Goal: Book appointment/travel/reservation

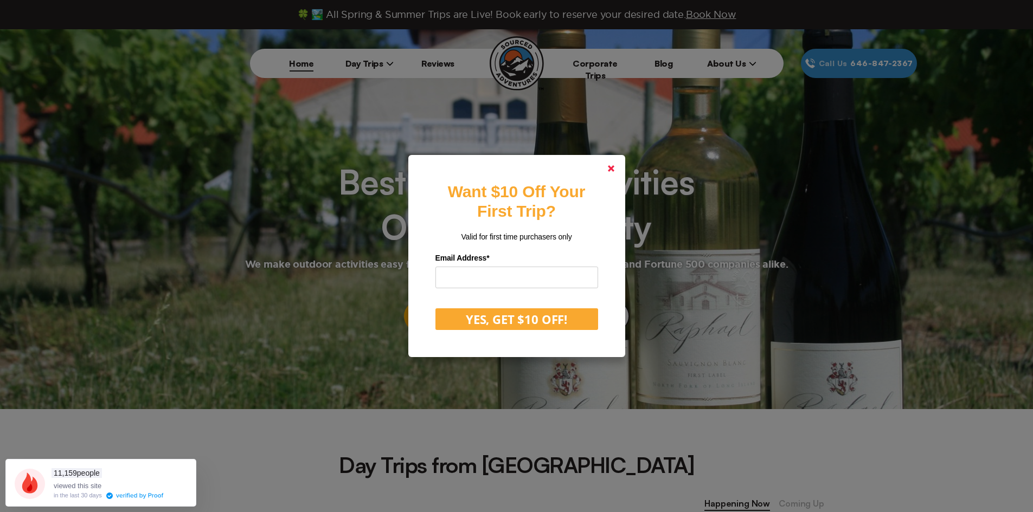
click at [618, 164] on link at bounding box center [611, 169] width 26 height 26
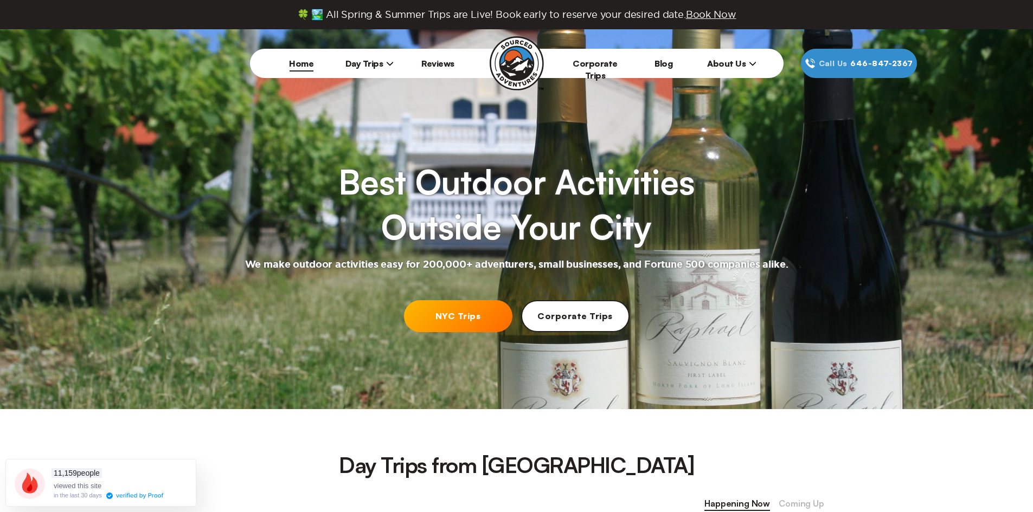
click at [448, 315] on link "NYC Trips" at bounding box center [458, 316] width 108 height 32
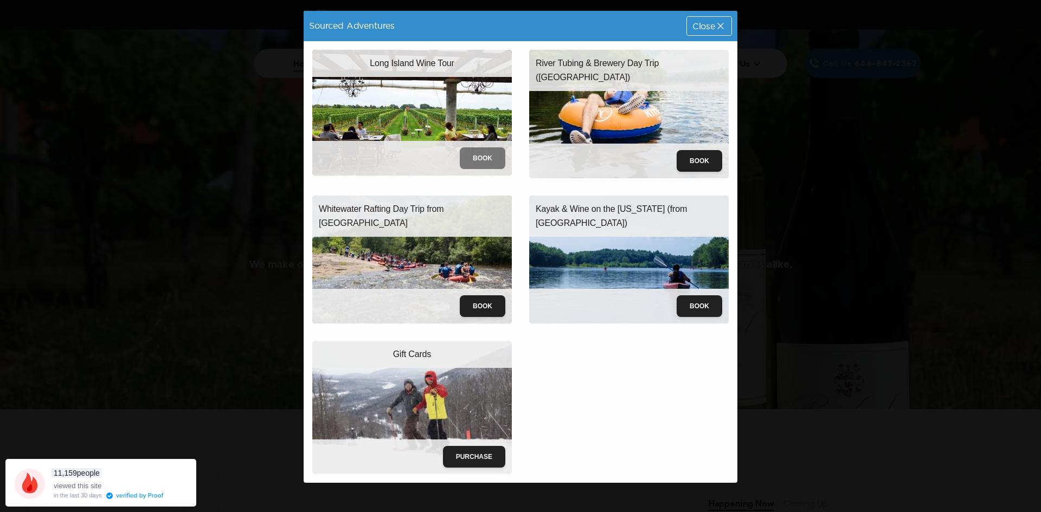
click at [481, 152] on button "Book" at bounding box center [483, 158] width 46 height 22
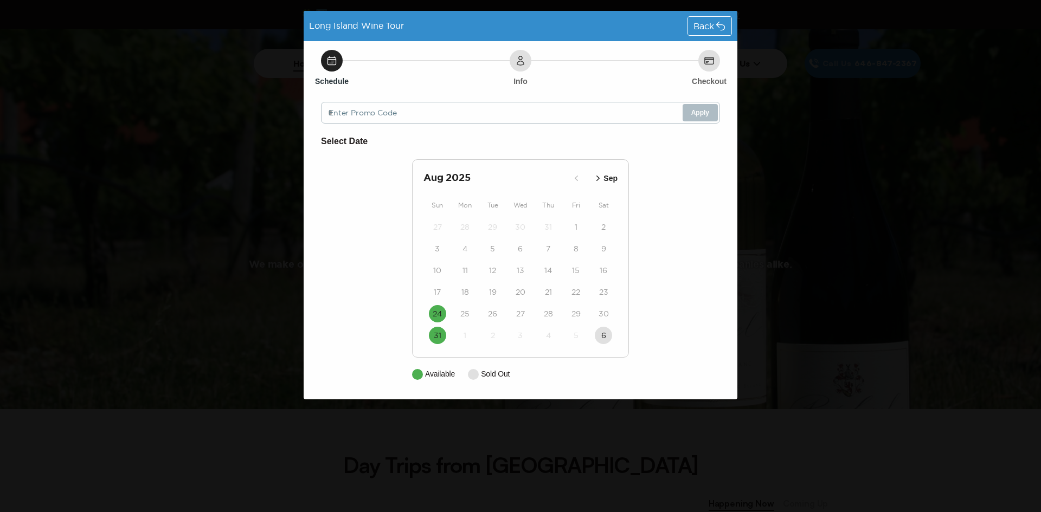
click at [599, 181] on icon "button" at bounding box center [598, 178] width 11 height 11
click at [435, 271] on time "14" at bounding box center [438, 270] width 8 height 11
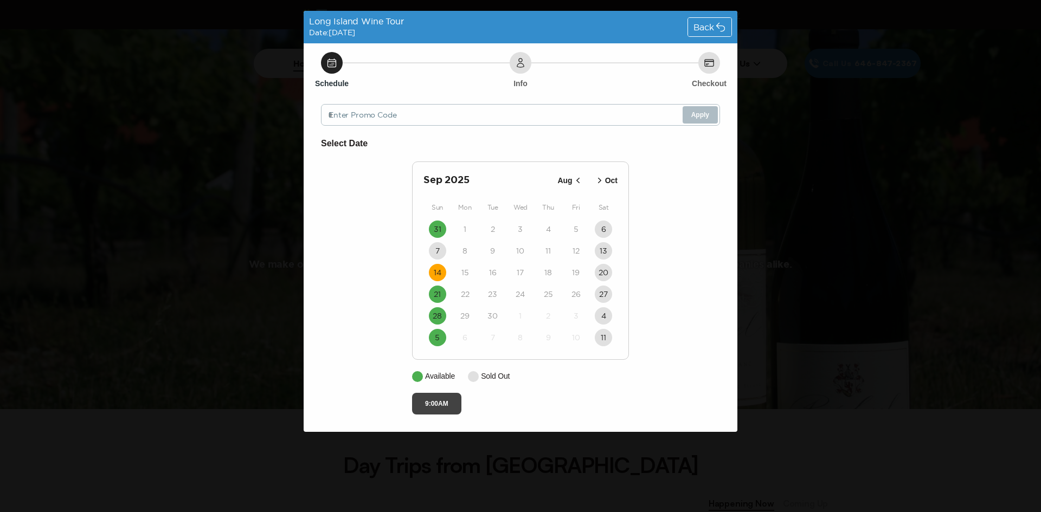
click at [436, 402] on button "9:00AM" at bounding box center [436, 404] width 49 height 22
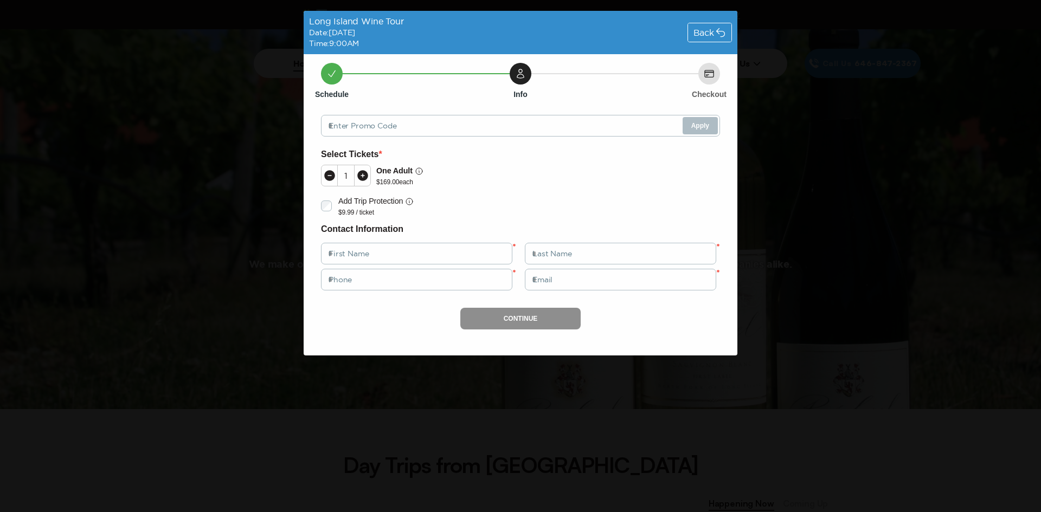
click at [709, 27] on div "Back" at bounding box center [709, 32] width 43 height 18
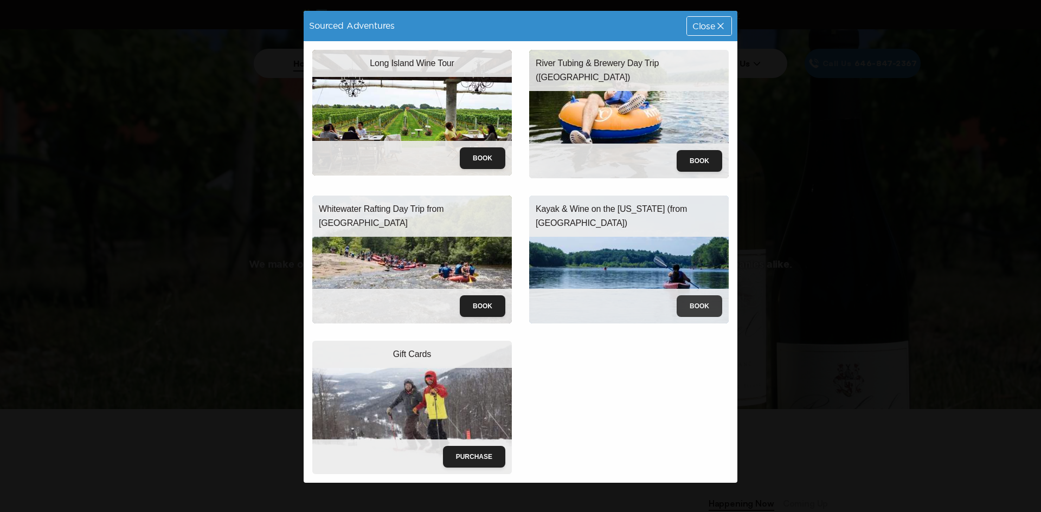
click at [698, 303] on button "Book" at bounding box center [700, 307] width 46 height 22
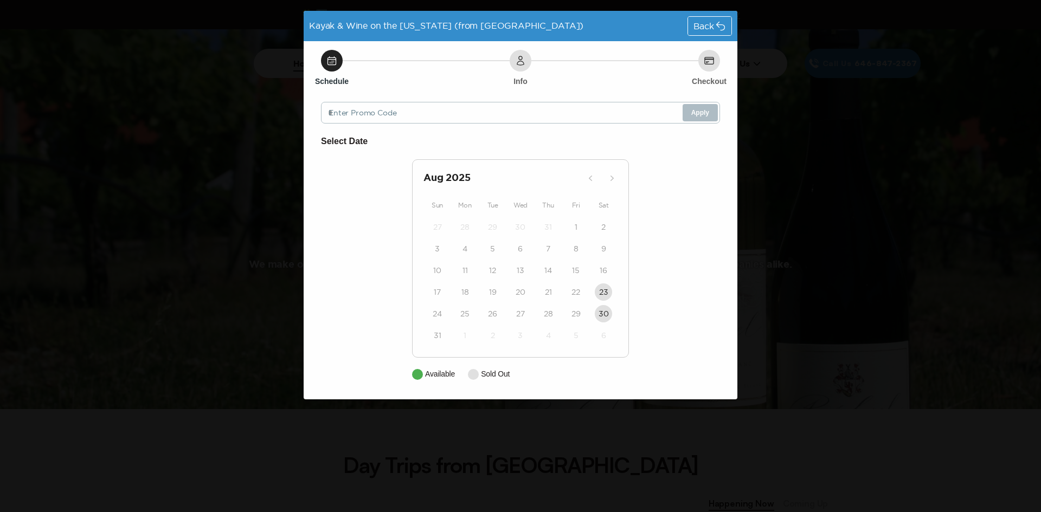
click at [697, 23] on span "Back" at bounding box center [704, 26] width 21 height 9
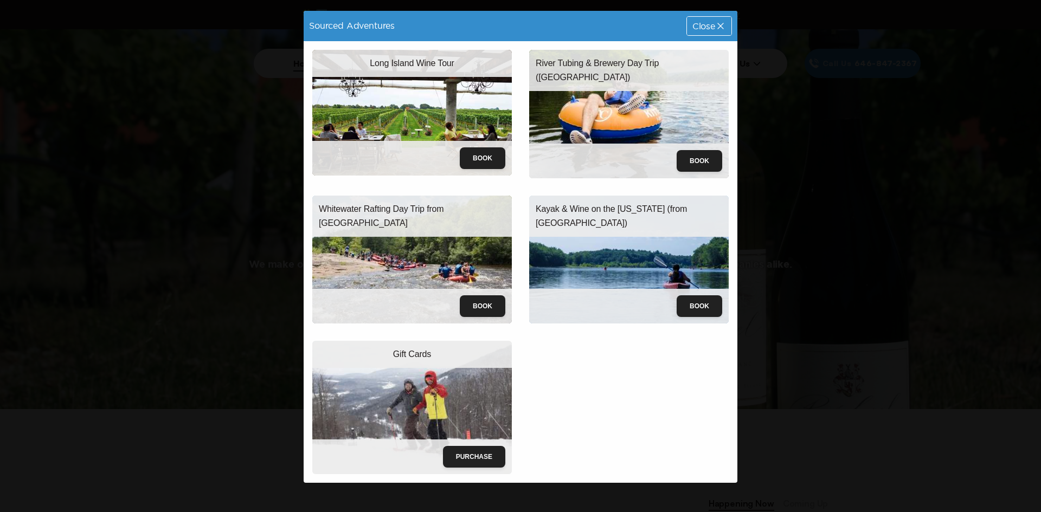
click at [619, 62] on p "River Tubing & Brewery Day Trip ([GEOGRAPHIC_DATA])" at bounding box center [629, 70] width 187 height 28
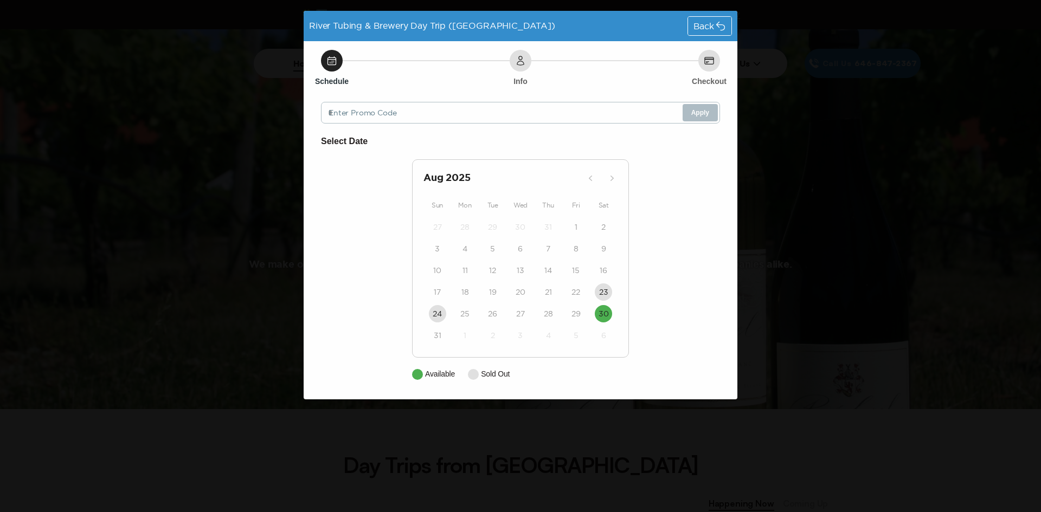
click at [707, 22] on span "Back" at bounding box center [704, 26] width 21 height 9
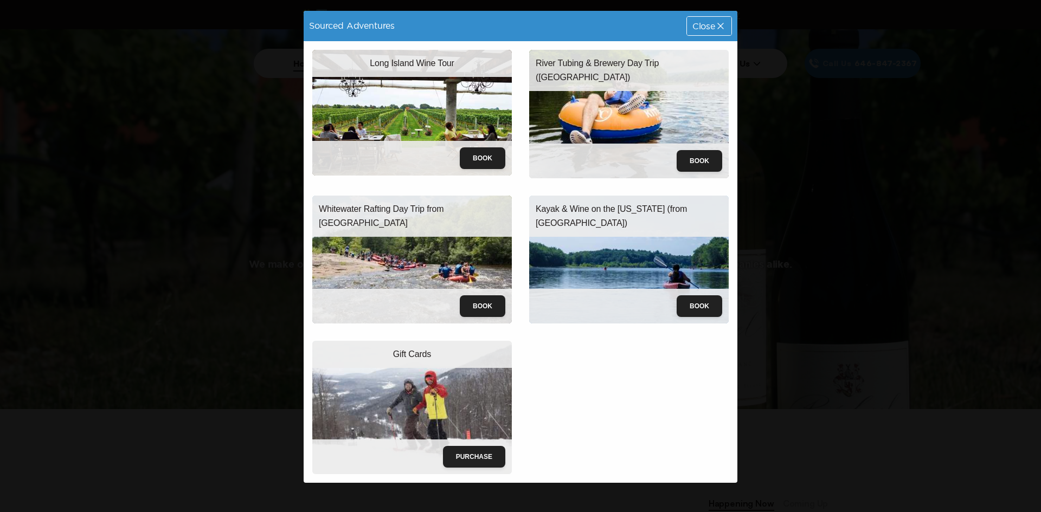
click at [618, 206] on p "Kayak & Wine on the [US_STATE] (from [GEOGRAPHIC_DATA])" at bounding box center [629, 216] width 187 height 28
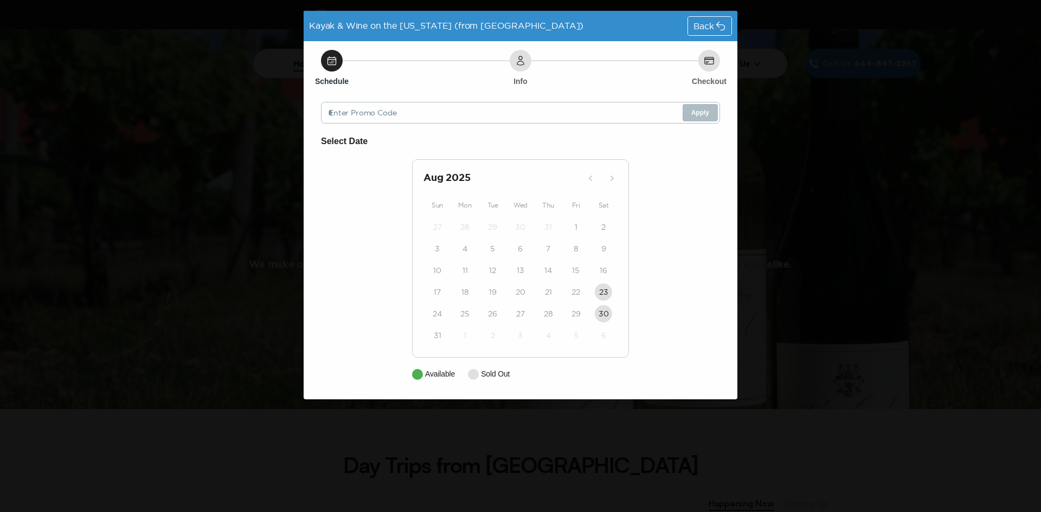
click at [696, 24] on span "Back" at bounding box center [704, 26] width 21 height 9
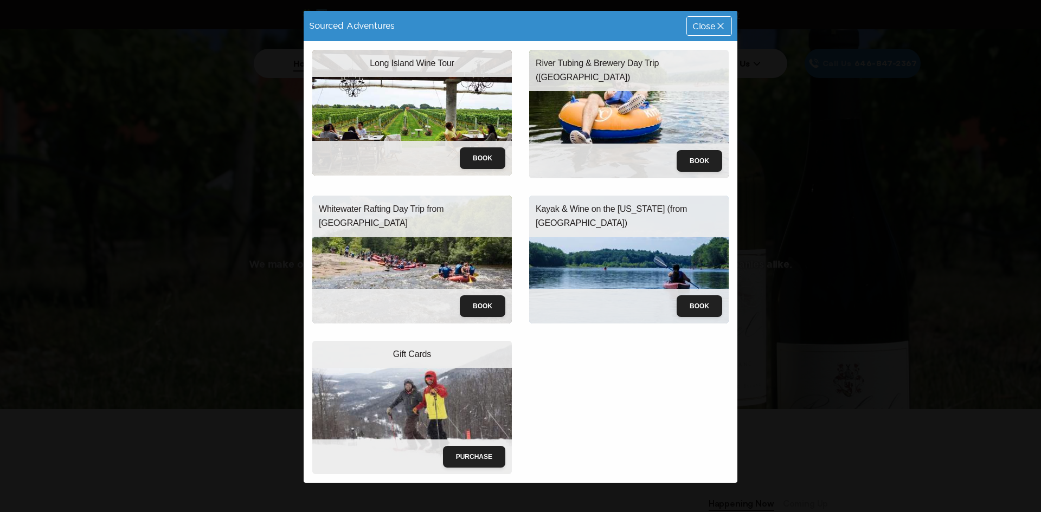
click at [710, 26] on span "Close" at bounding box center [703, 26] width 23 height 9
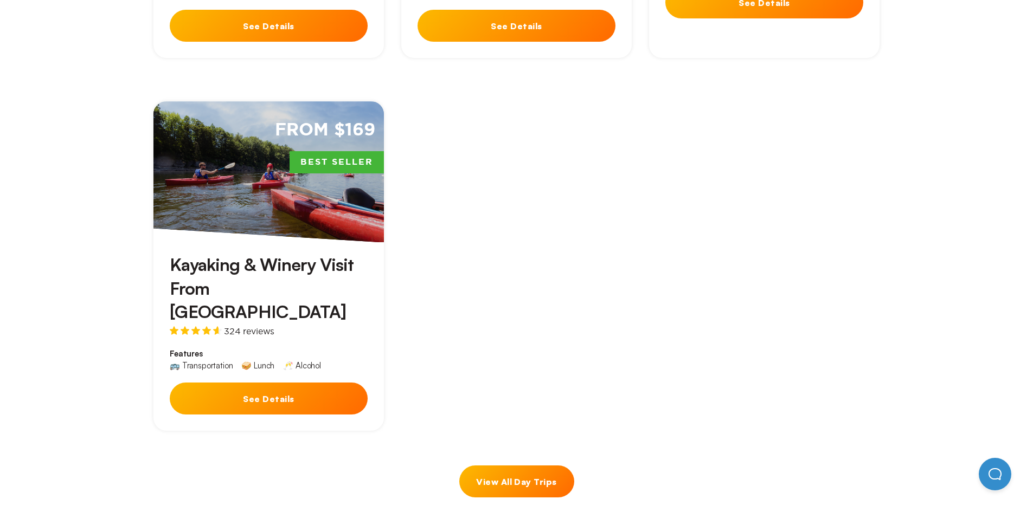
scroll to position [862, 0]
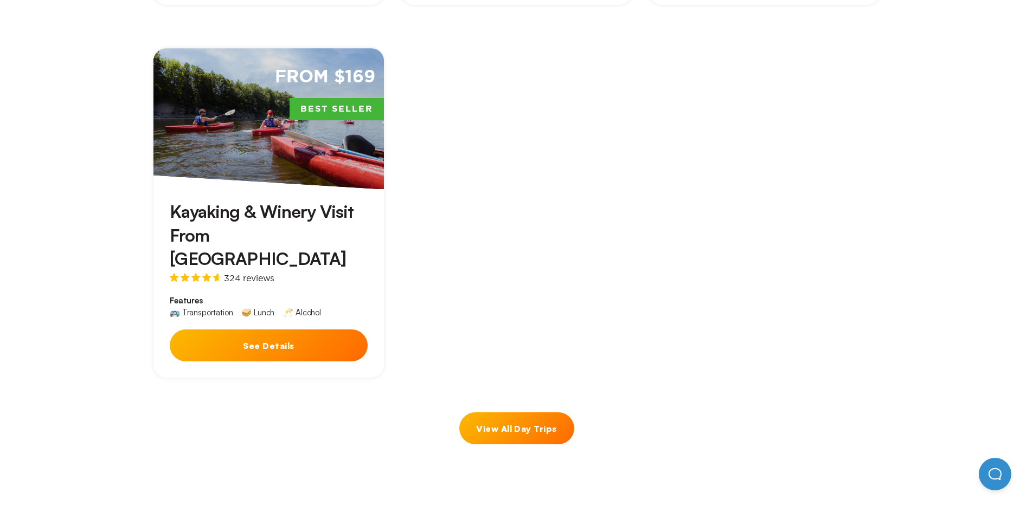
click at [273, 330] on button "See Details" at bounding box center [269, 346] width 198 height 32
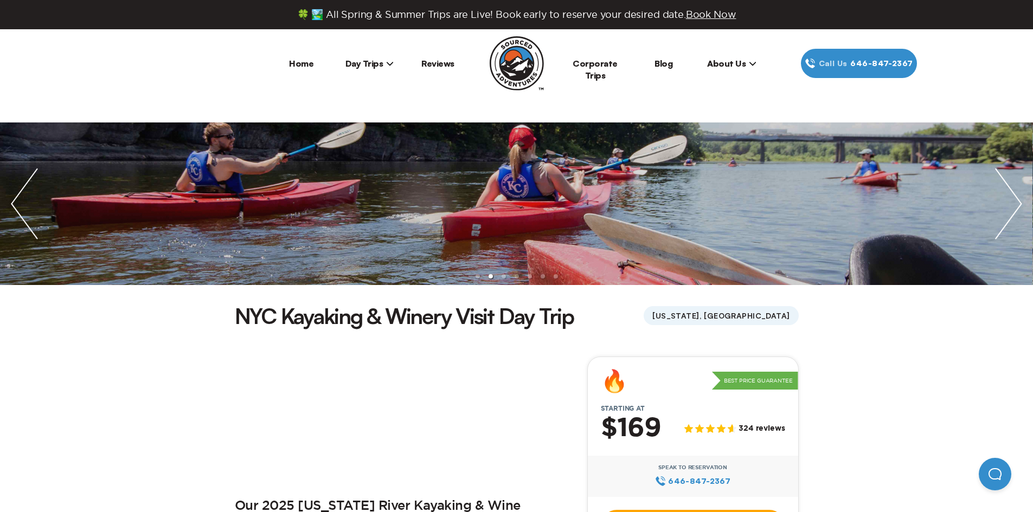
click at [370, 63] on span "Day Trips" at bounding box center [369, 63] width 49 height 11
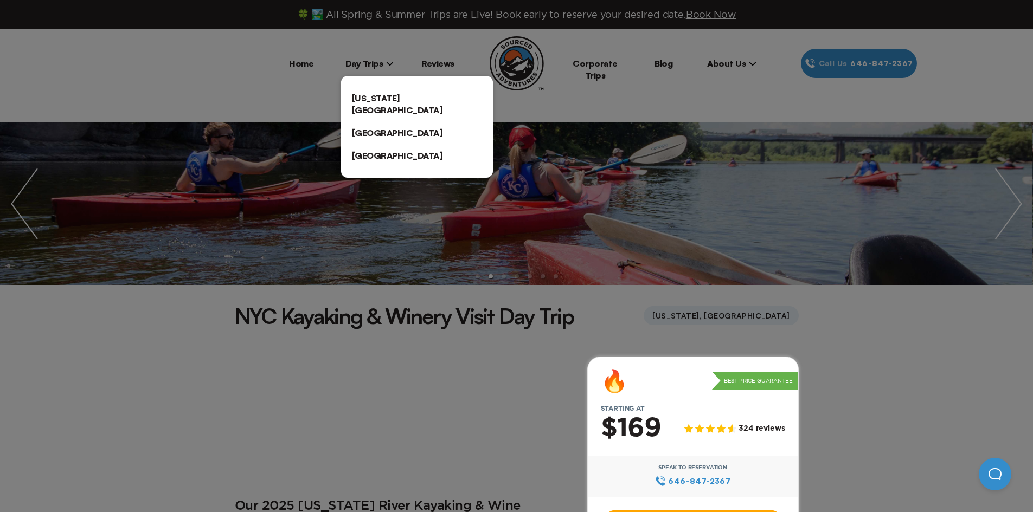
click at [377, 100] on link "[US_STATE][GEOGRAPHIC_DATA]" at bounding box center [417, 104] width 152 height 35
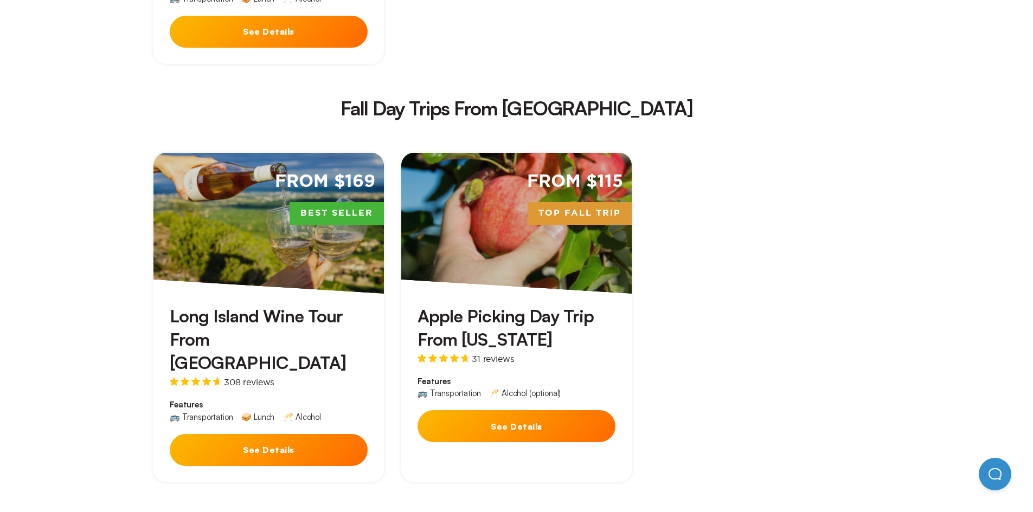
scroll to position [1832, 0]
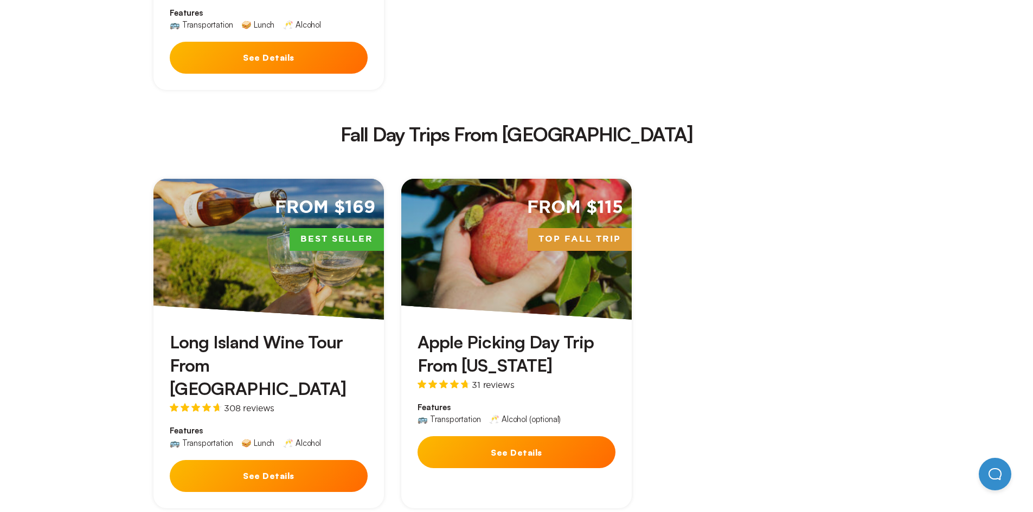
click at [523, 436] on button "See Details" at bounding box center [517, 452] width 198 height 32
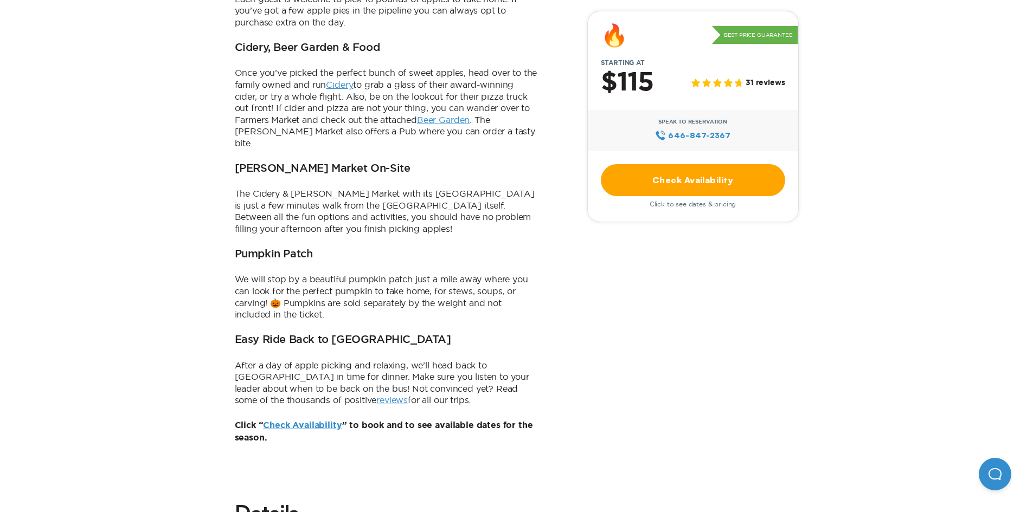
scroll to position [664, 0]
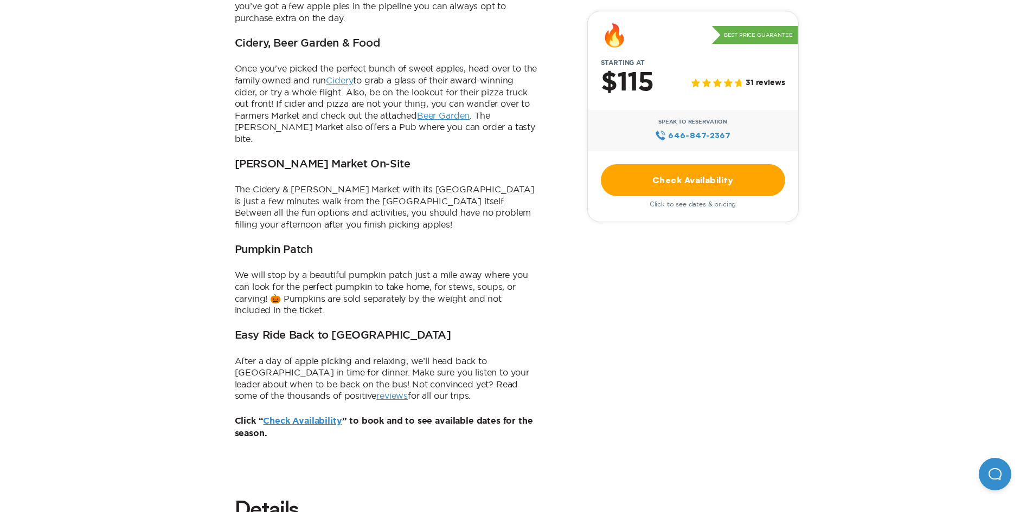
click at [678, 181] on link "Check Availability" at bounding box center [693, 180] width 184 height 32
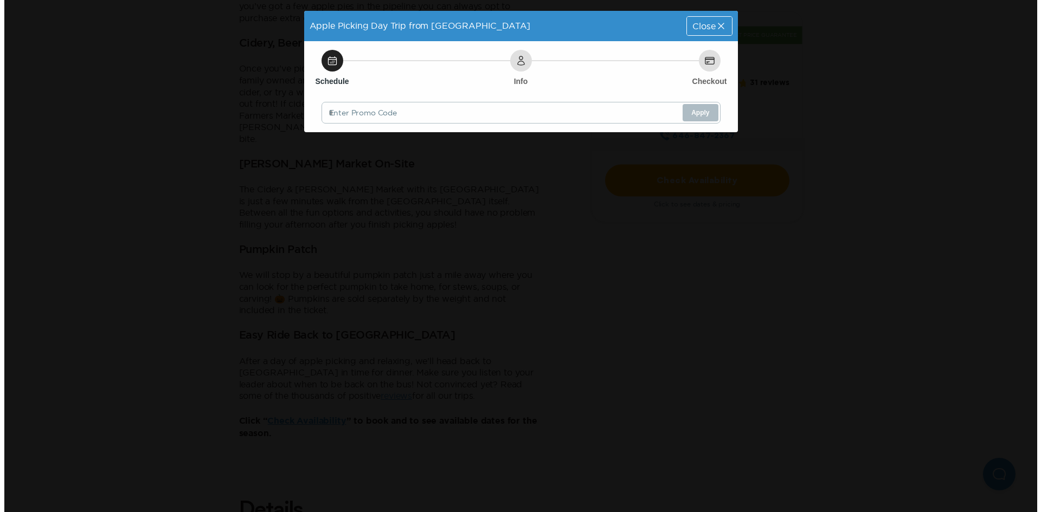
scroll to position [0, 0]
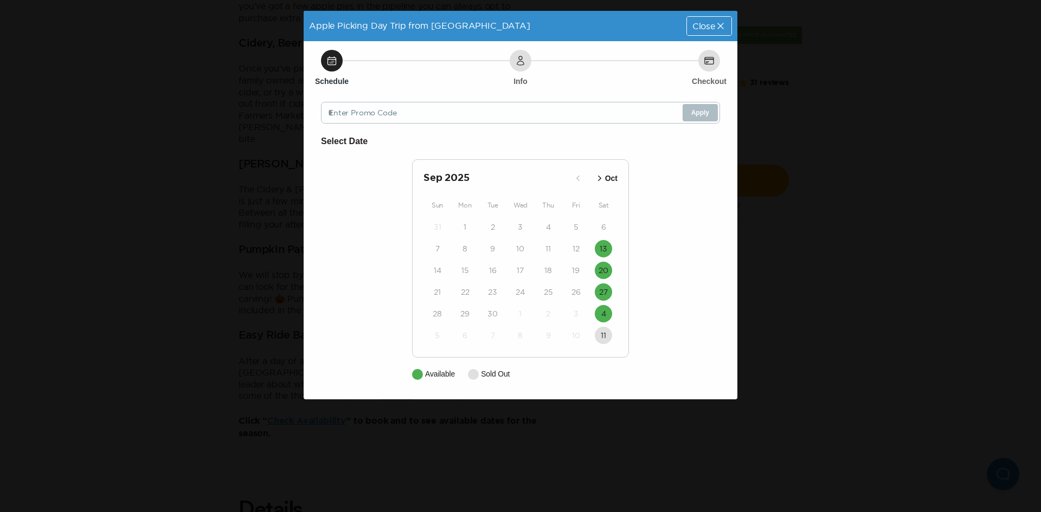
click at [598, 178] on icon "button" at bounding box center [599, 178] width 11 height 11
click at [589, 178] on icon "button" at bounding box center [590, 178] width 3 height 5
click at [601, 178] on icon "button" at bounding box center [599, 178] width 11 height 11
click at [605, 229] on time "4" at bounding box center [603, 227] width 5 height 11
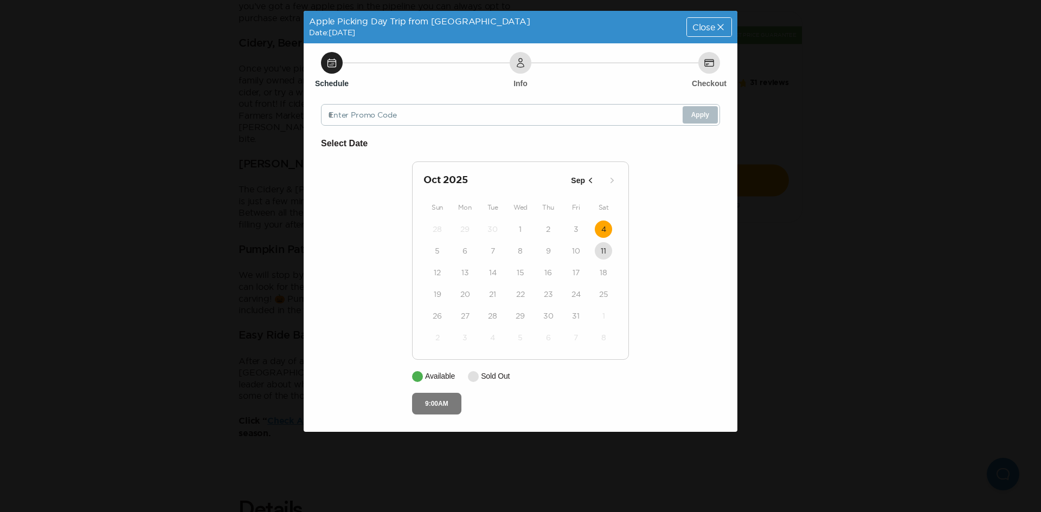
click at [440, 402] on button "9:00AM" at bounding box center [436, 404] width 49 height 22
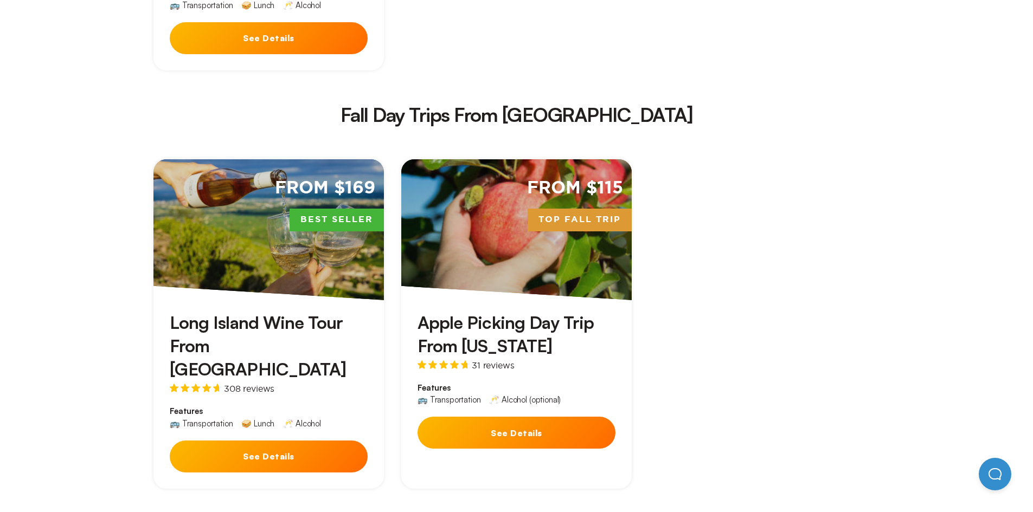
scroll to position [1856, 0]
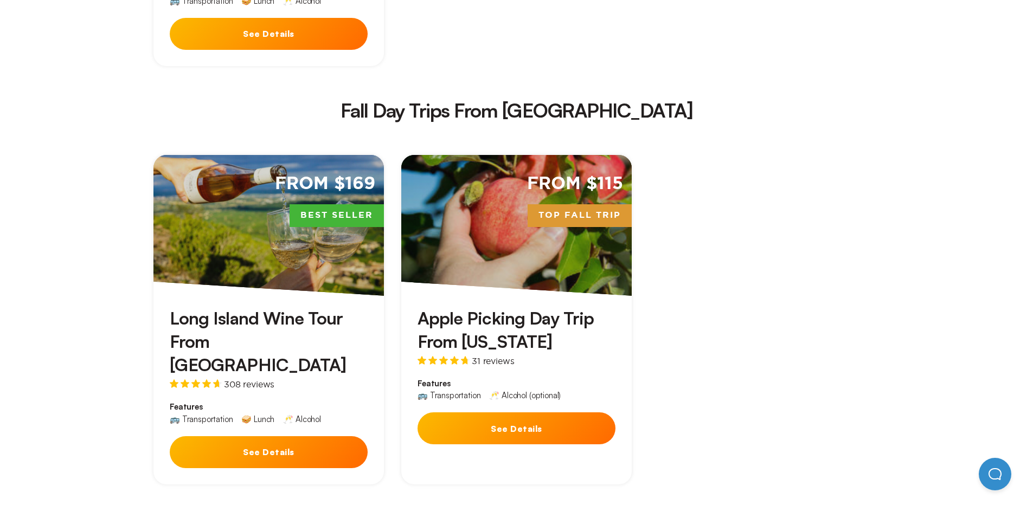
click at [520, 413] on button "See Details" at bounding box center [517, 429] width 198 height 32
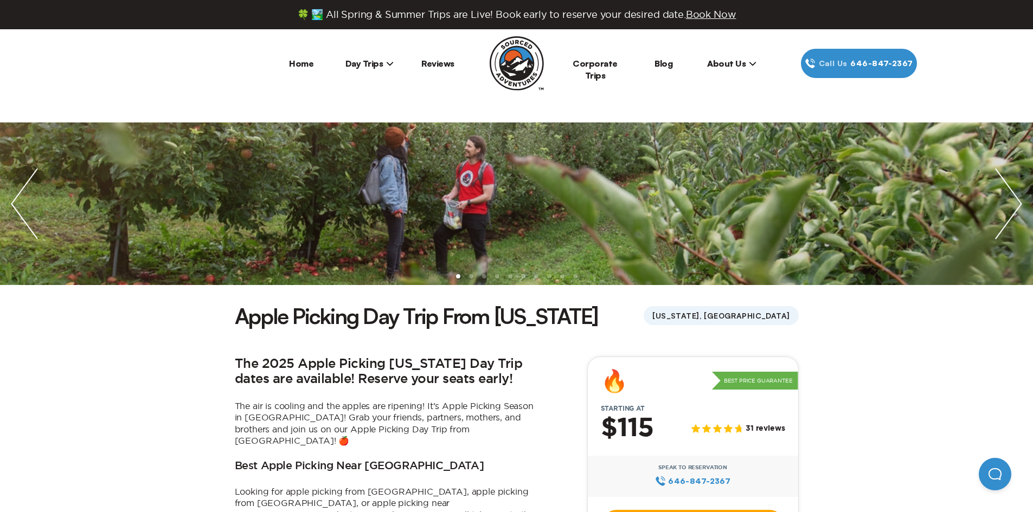
click at [562, 202] on ul at bounding box center [516, 204] width 1033 height 163
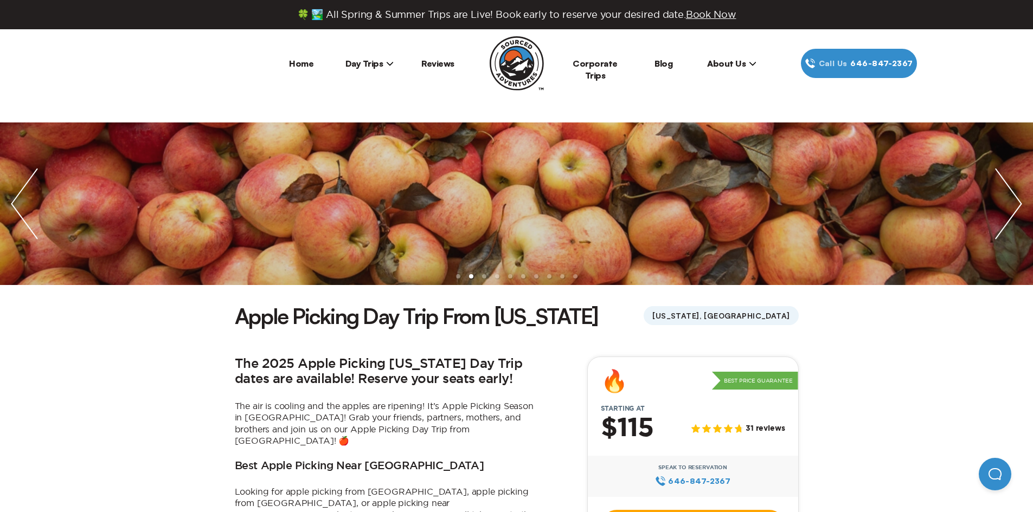
click at [1017, 197] on img "next slide / item" at bounding box center [1008, 204] width 49 height 163
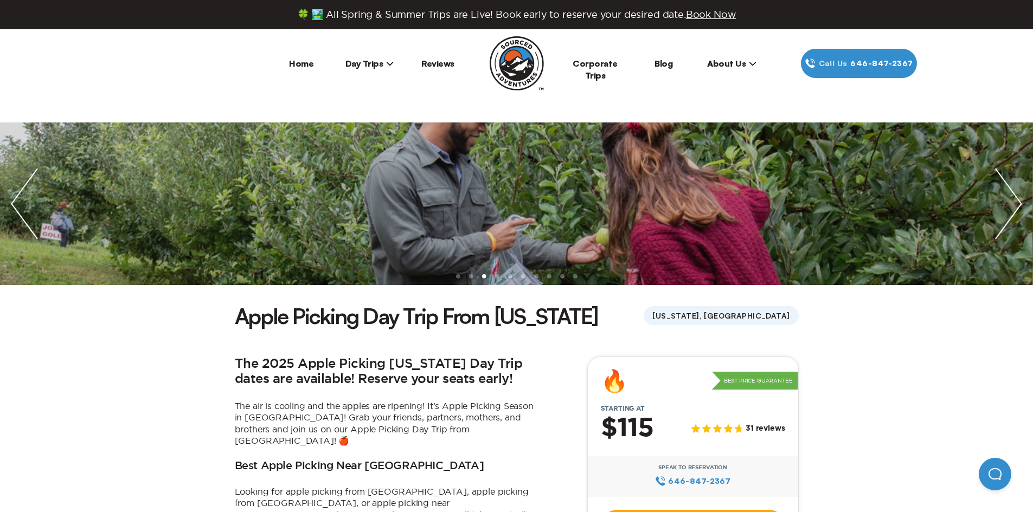
click at [1017, 197] on img "next slide / item" at bounding box center [1008, 204] width 49 height 163
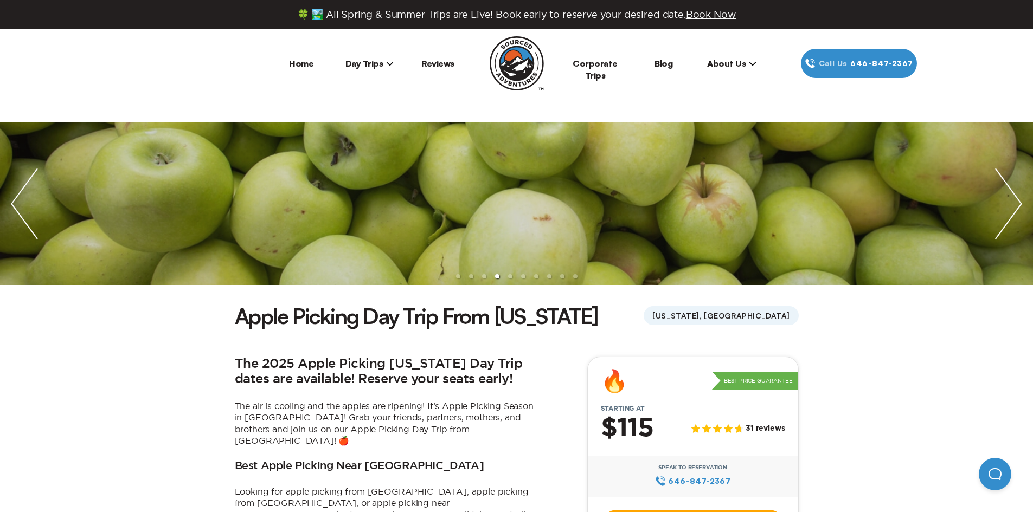
click at [1017, 197] on img "next slide / item" at bounding box center [1008, 204] width 49 height 163
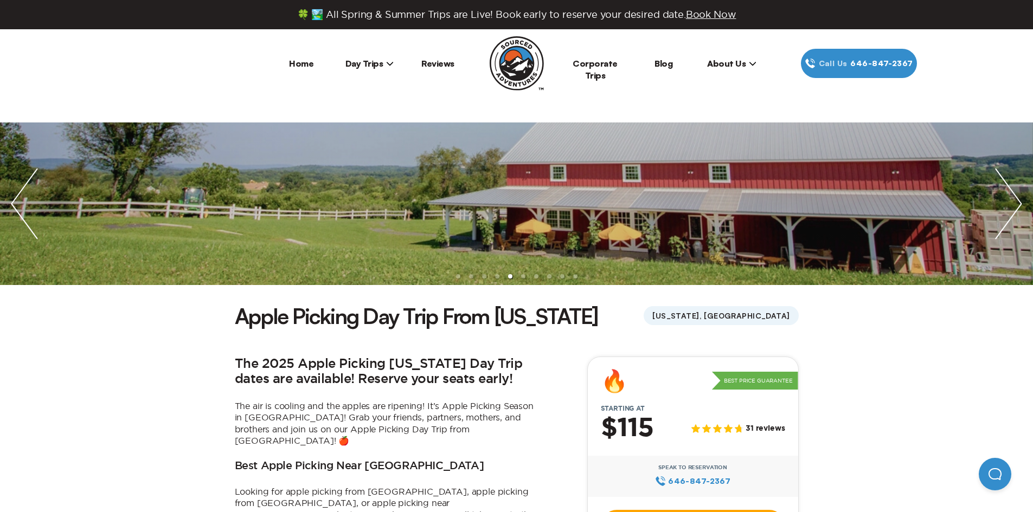
click at [1017, 197] on img "next slide / item" at bounding box center [1008, 204] width 49 height 163
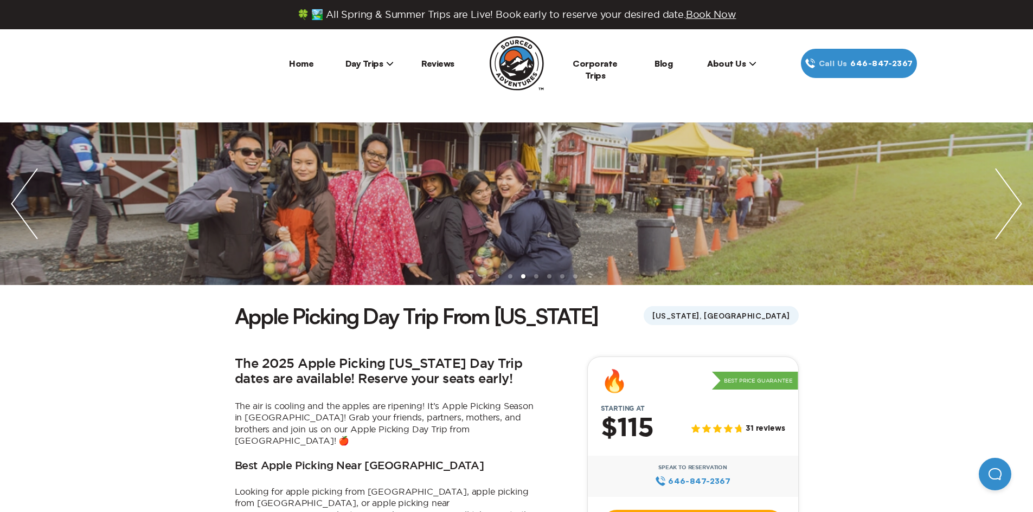
click at [1017, 197] on img "next slide / item" at bounding box center [1008, 204] width 49 height 163
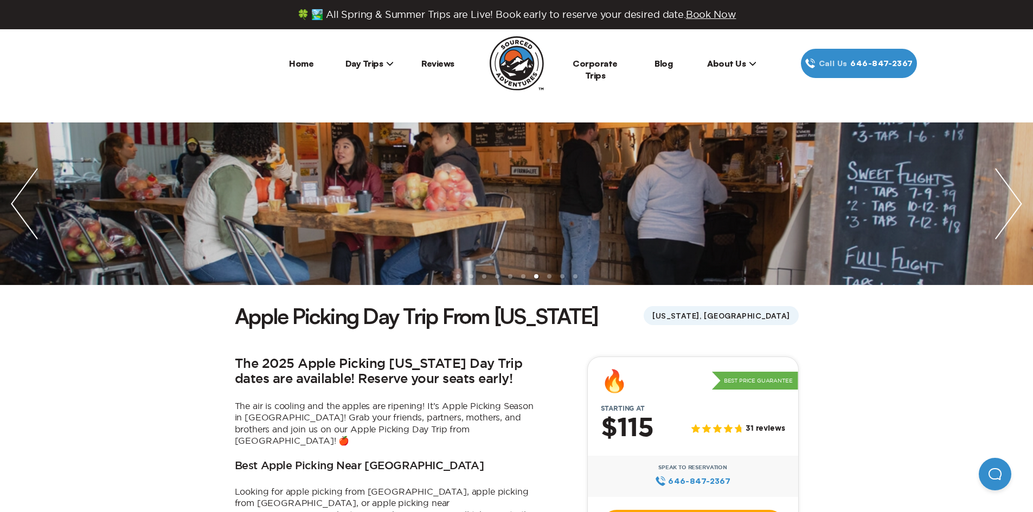
click at [1017, 197] on img "next slide / item" at bounding box center [1008, 204] width 49 height 163
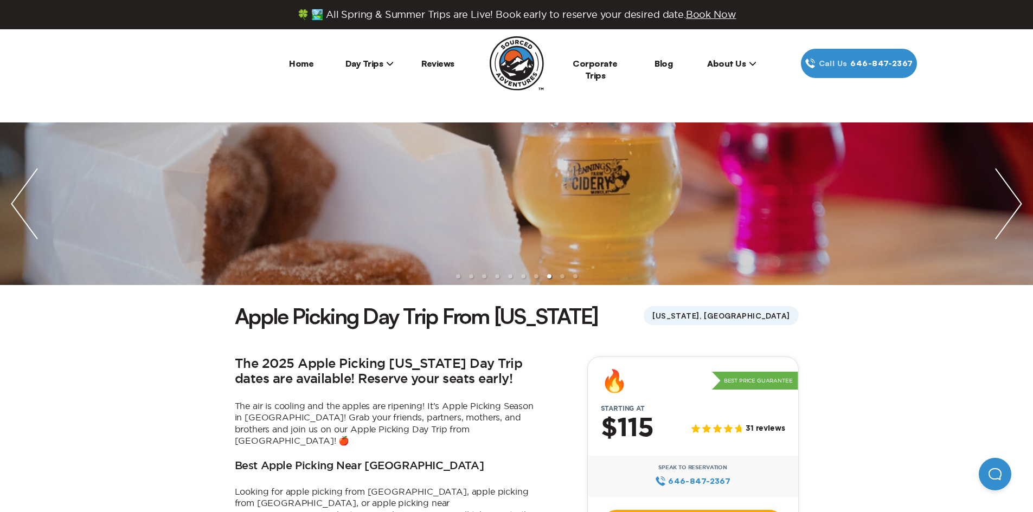
click at [1017, 197] on img "next slide / item" at bounding box center [1008, 204] width 49 height 163
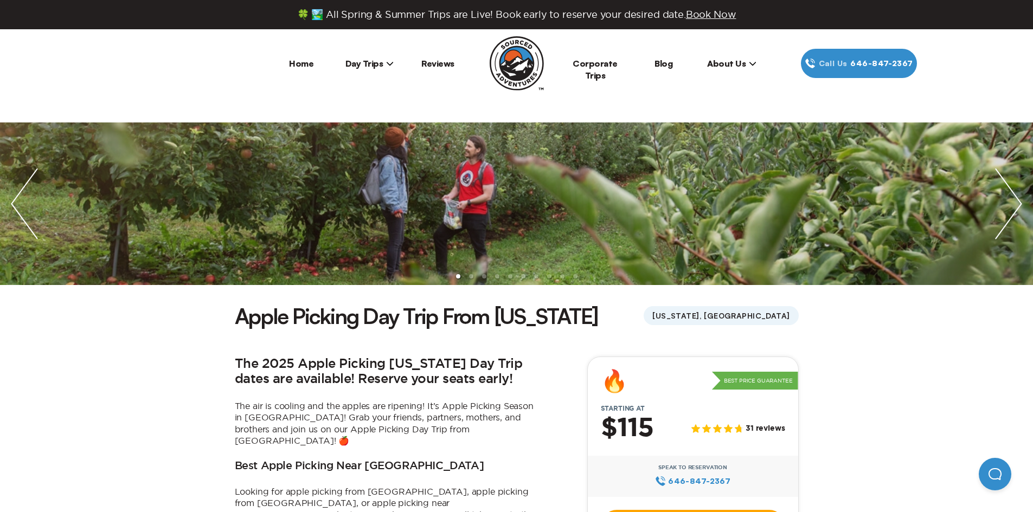
click at [613, 65] on link "Corporate Trips" at bounding box center [595, 69] width 45 height 23
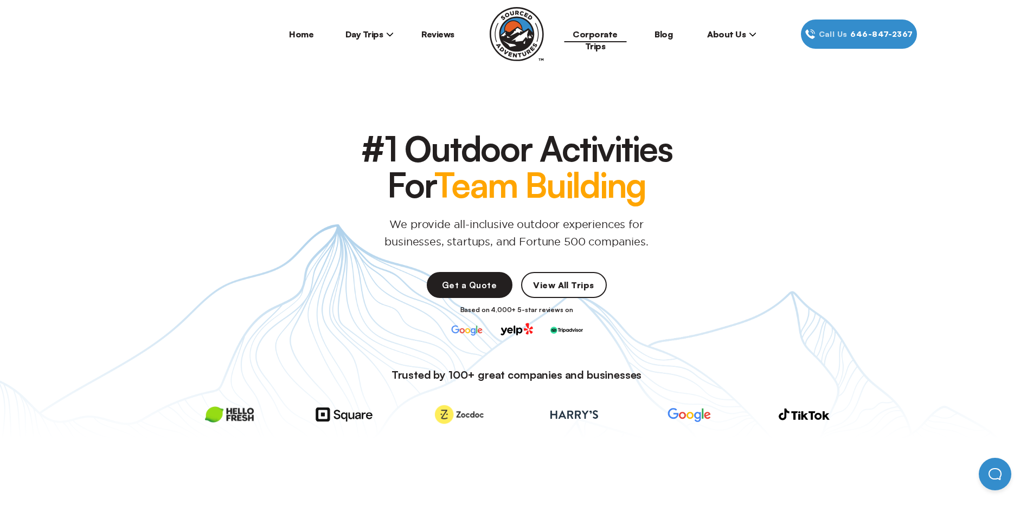
click at [555, 281] on link "View All Trips" at bounding box center [564, 285] width 86 height 26
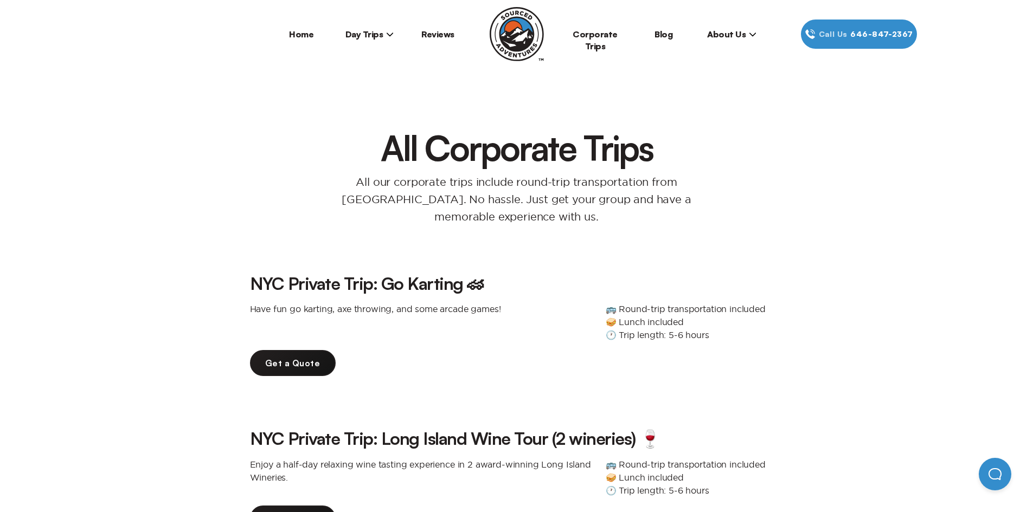
click at [427, 34] on link "Reviews" at bounding box center [437, 34] width 33 height 11
